Goal: Obtain resource: Obtain resource

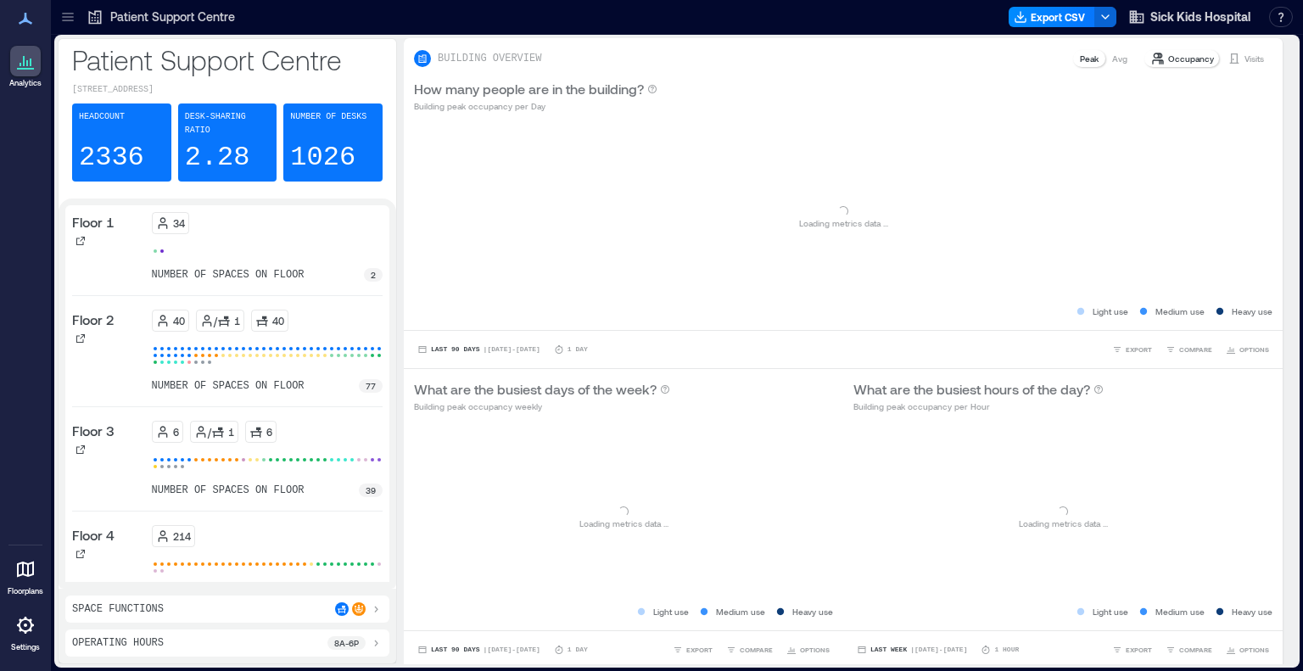
click at [70, 15] on icon at bounding box center [67, 16] width 17 height 17
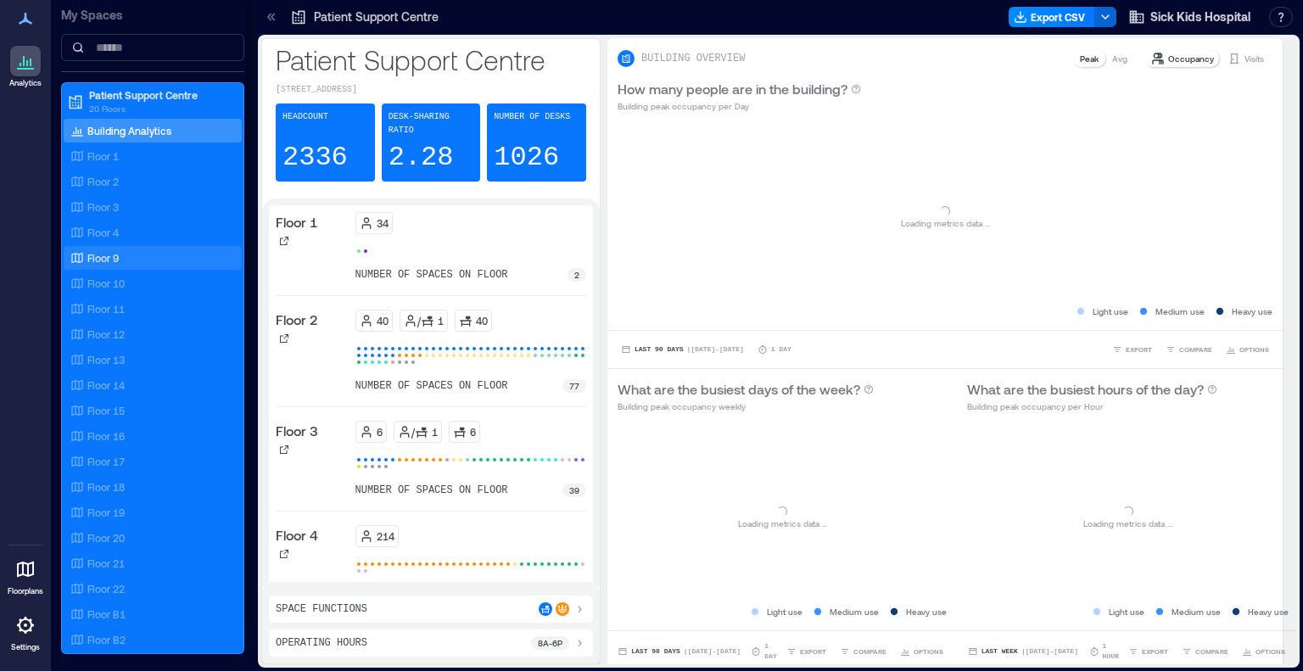
click at [114, 257] on p "Floor 9" at bounding box center [102, 258] width 31 height 14
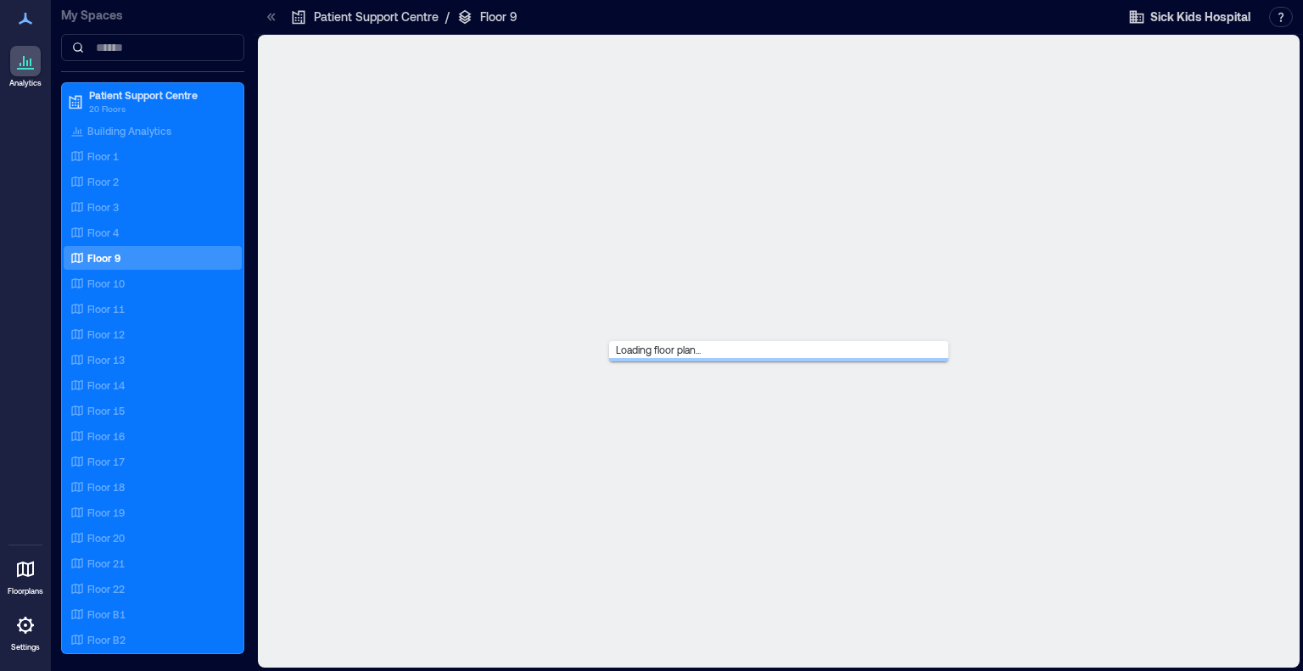
click at [265, 14] on icon at bounding box center [271, 16] width 17 height 17
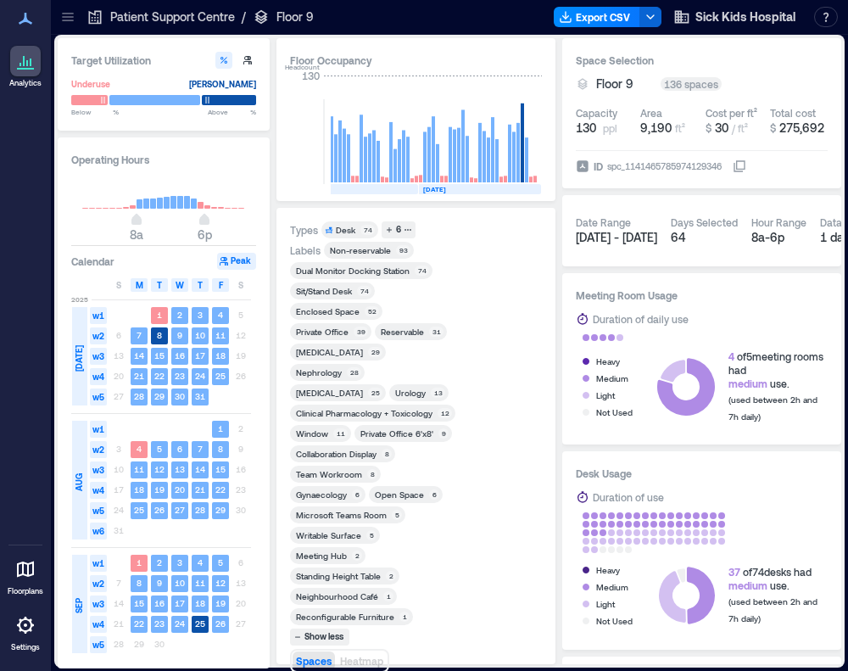
scroll to position [0, 3920]
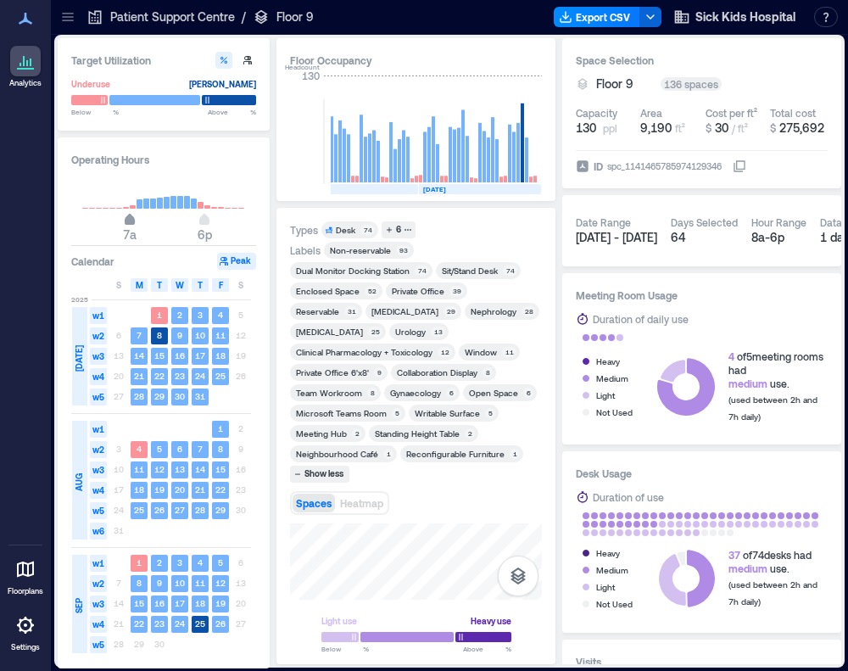
type input "*"
drag, startPoint x: 133, startPoint y: 220, endPoint x: 123, endPoint y: 223, distance: 10.7
click at [123, 223] on span "6a" at bounding box center [123, 221] width 10 height 7
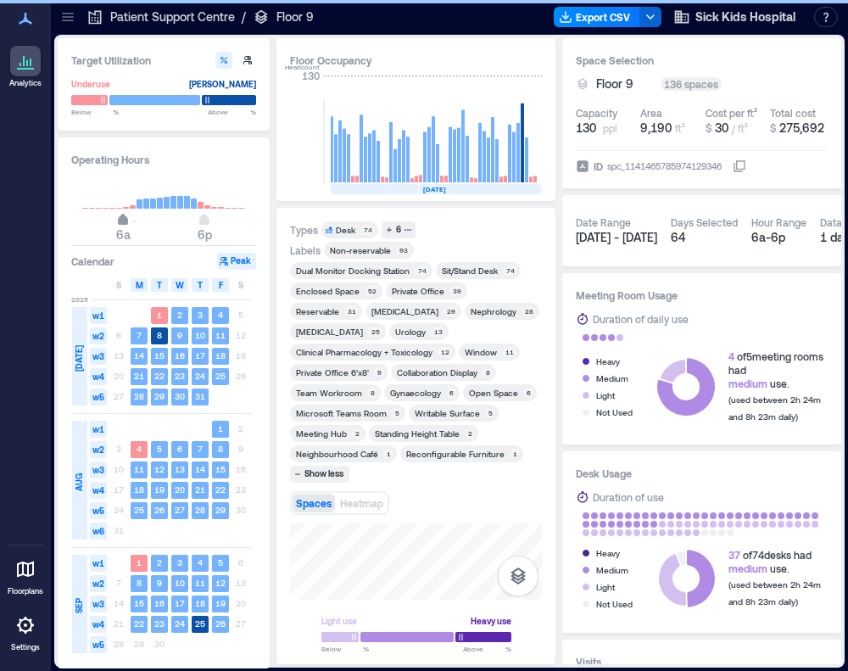
scroll to position [0, 3832]
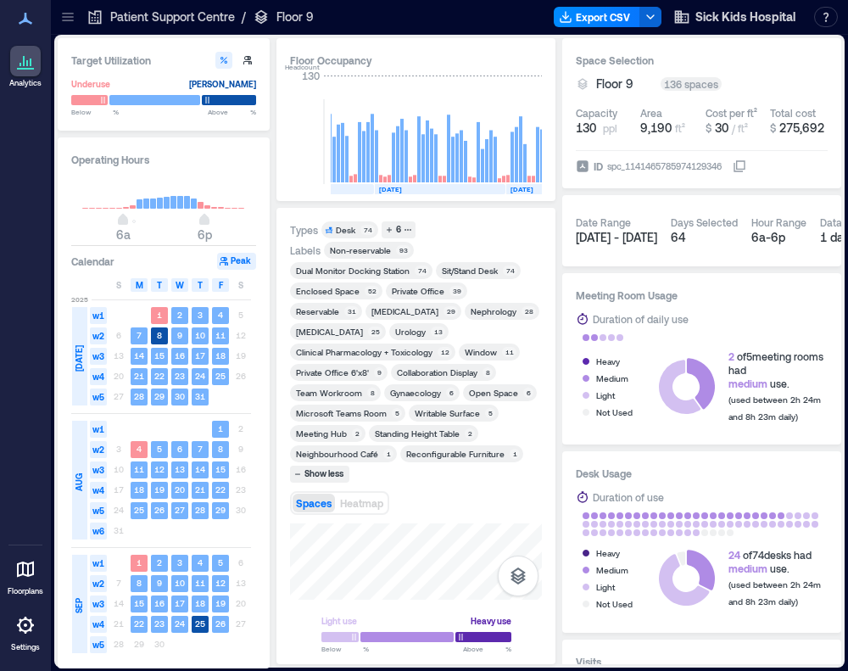
click at [356, 350] on div "Clinical Pharmacology + Toxicology" at bounding box center [364, 352] width 137 height 12
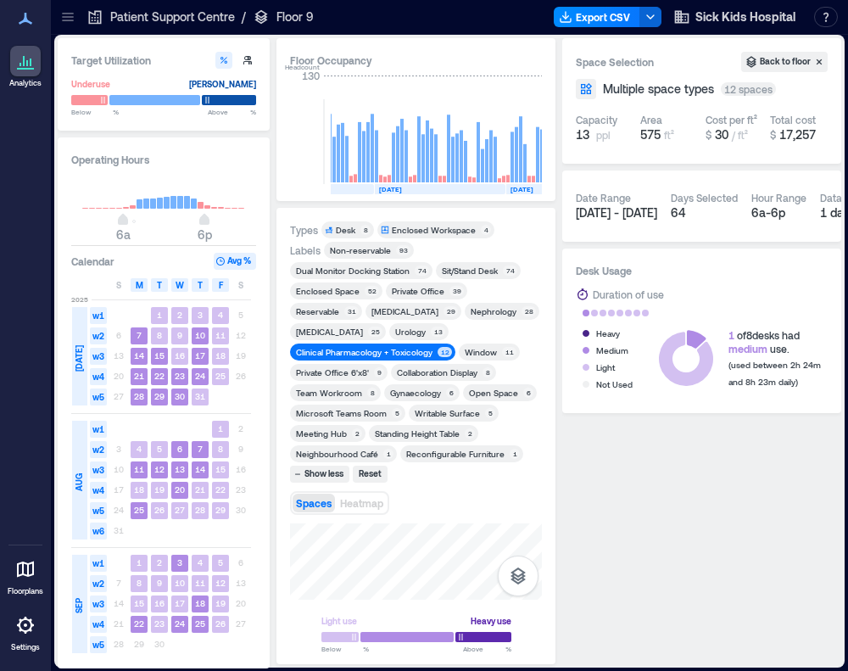
click at [411, 333] on div "Urology" at bounding box center [410, 332] width 31 height 12
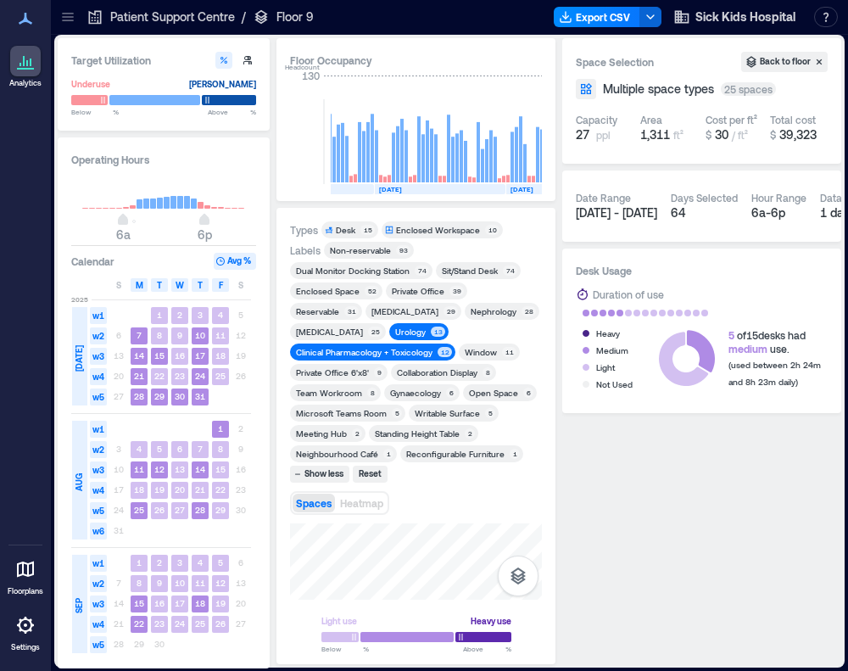
click at [388, 352] on div "Clinical Pharmacology + Toxicology" at bounding box center [364, 352] width 137 height 12
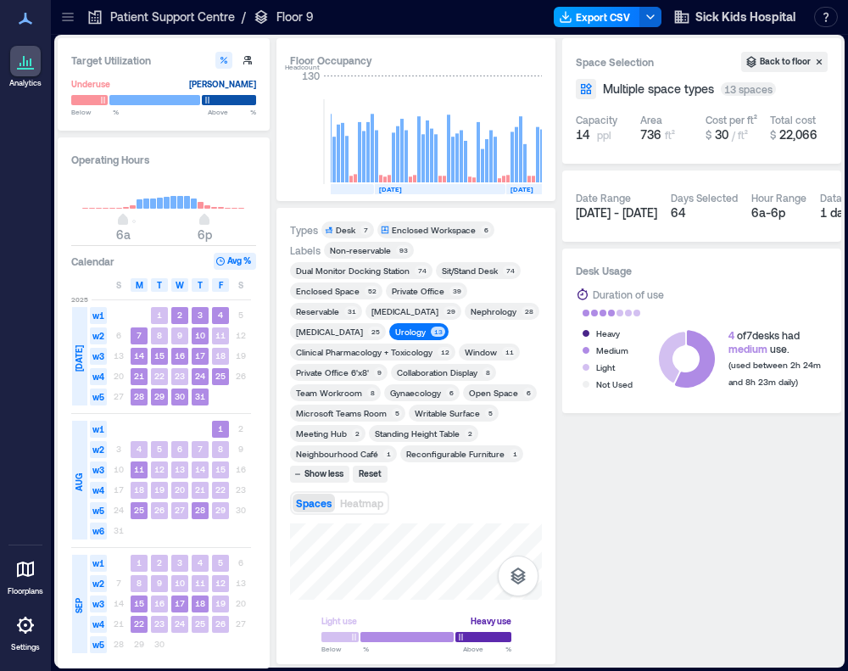
click at [607, 17] on button "Export CSV" at bounding box center [597, 17] width 87 height 20
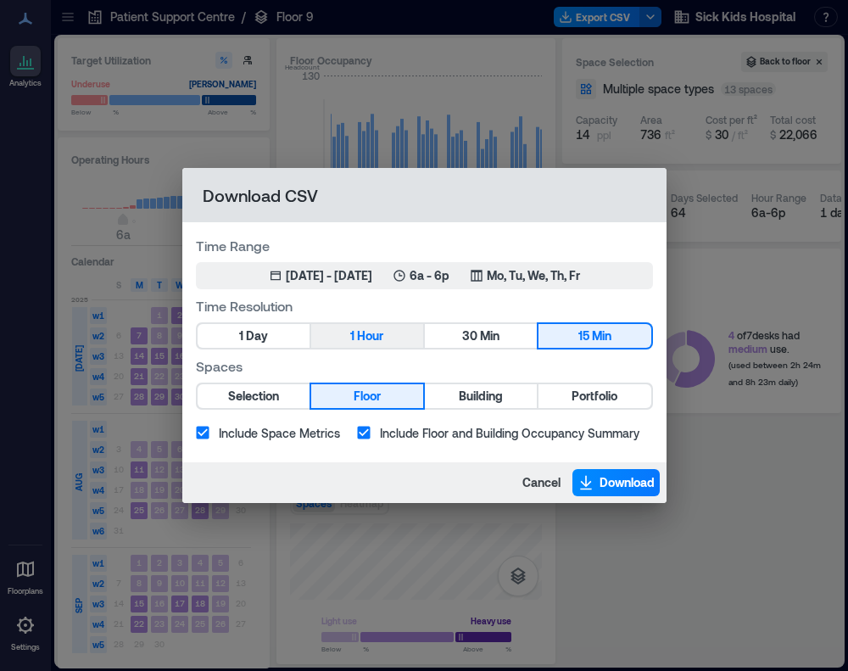
click at [379, 331] on span "Hour" at bounding box center [370, 336] width 26 height 21
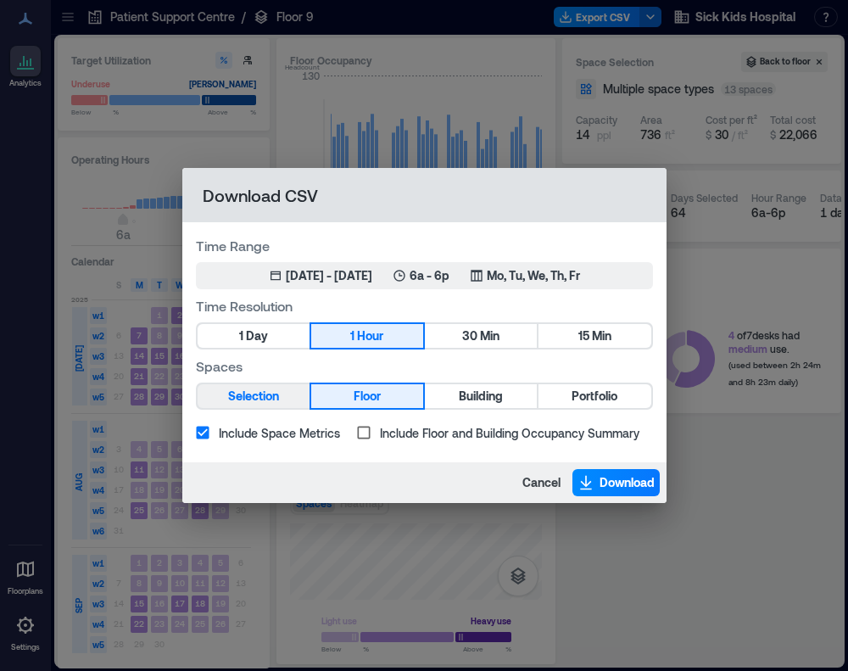
click at [259, 387] on span "Selection" at bounding box center [253, 396] width 51 height 21
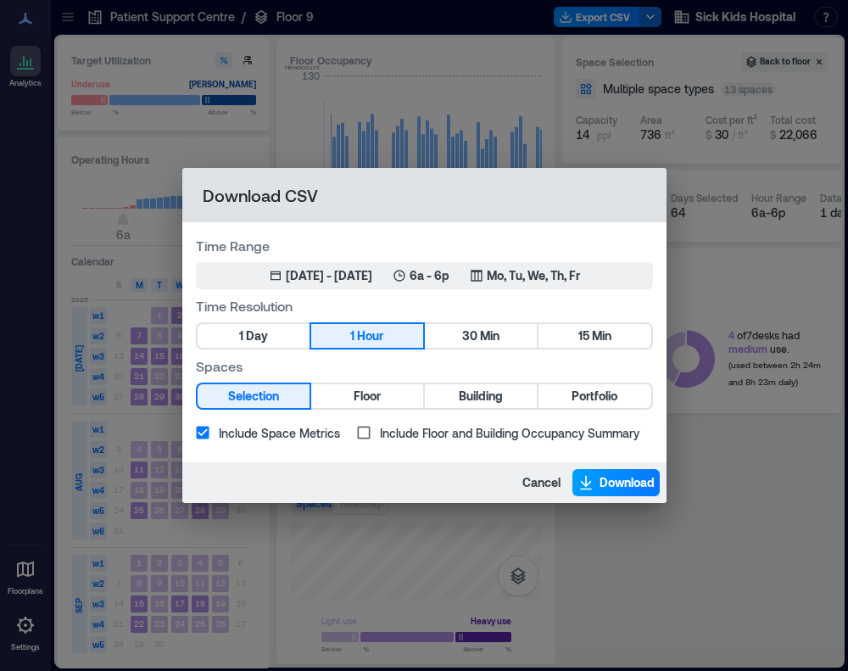
click at [587, 482] on icon "button" at bounding box center [585, 482] width 11 height 12
